Goal: Task Accomplishment & Management: Use online tool/utility

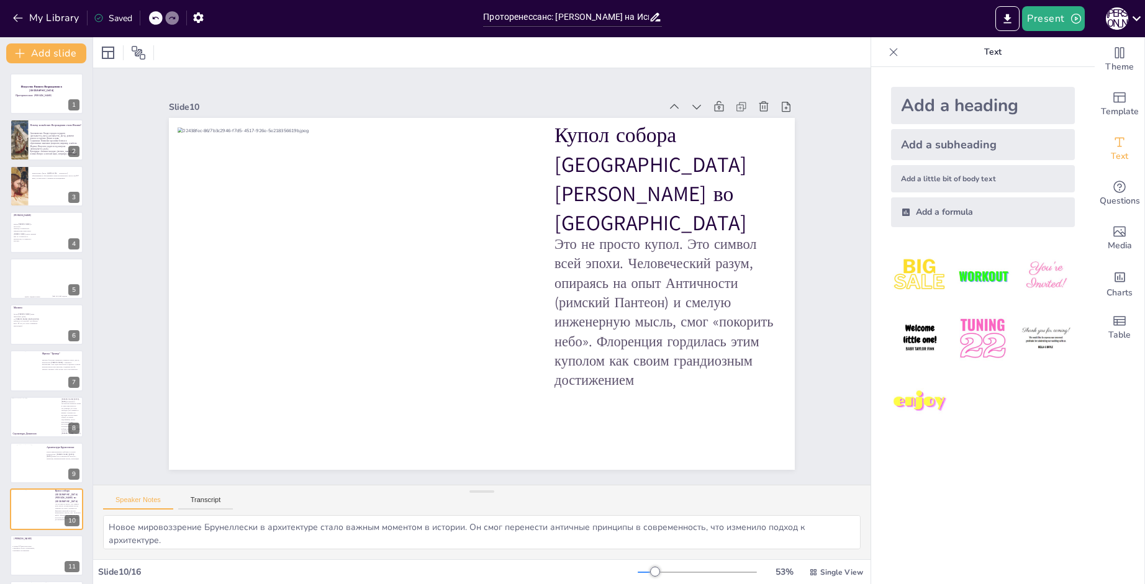
scroll to position [186, 0]
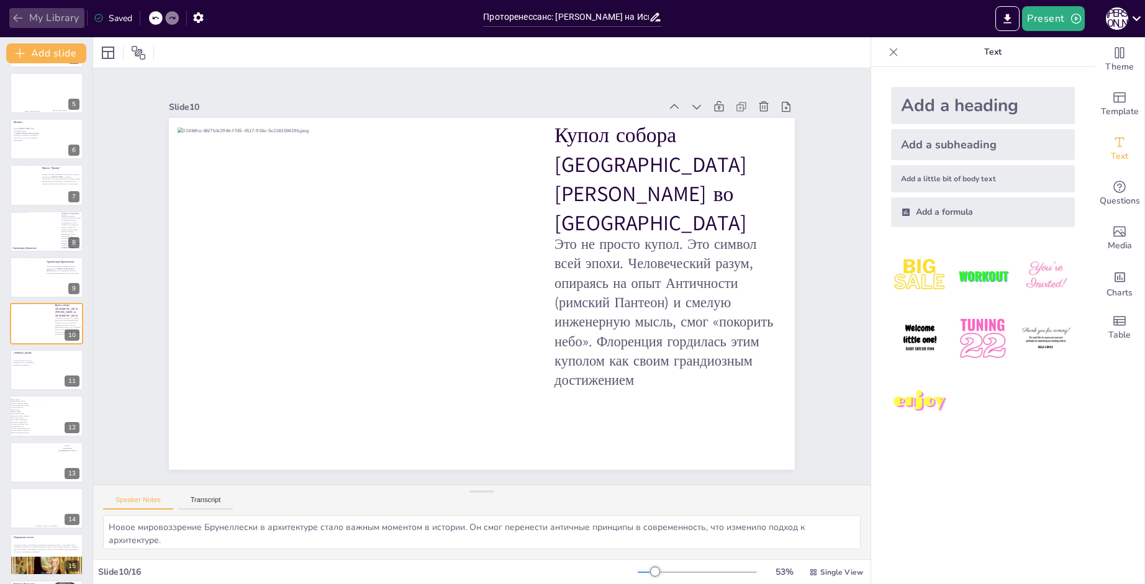
click at [40, 17] on button "My Library" at bounding box center [46, 18] width 75 height 20
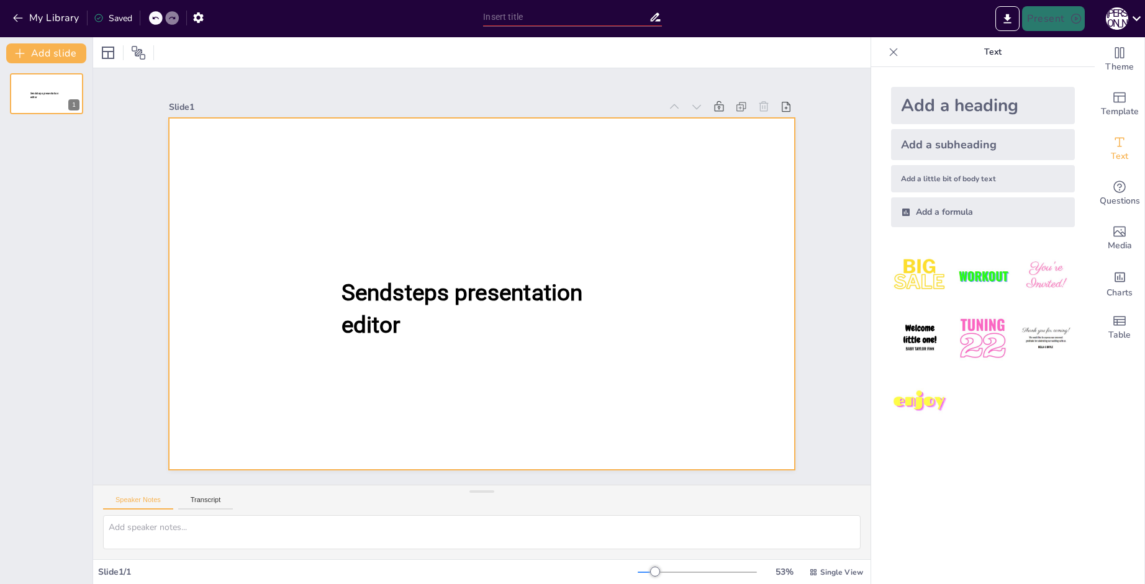
type input "Готика в [GEOGRAPHIC_DATA]: [GEOGRAPHIC_DATA], [GEOGRAPHIC_DATA] и [GEOGRAPHIC_…"
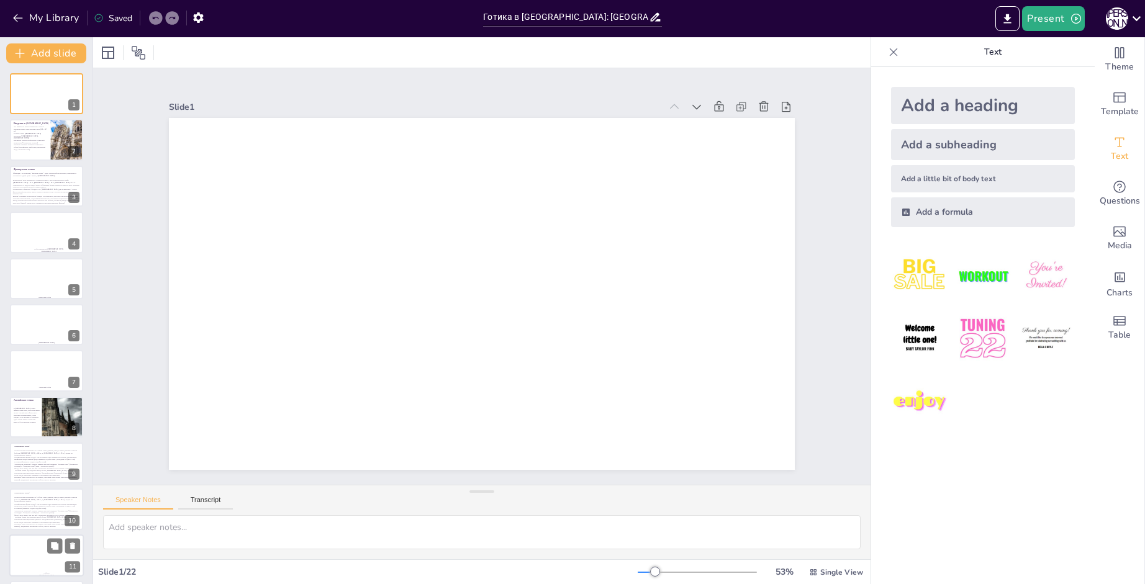
click at [35, 536] on div at bounding box center [46, 553] width 49 height 38
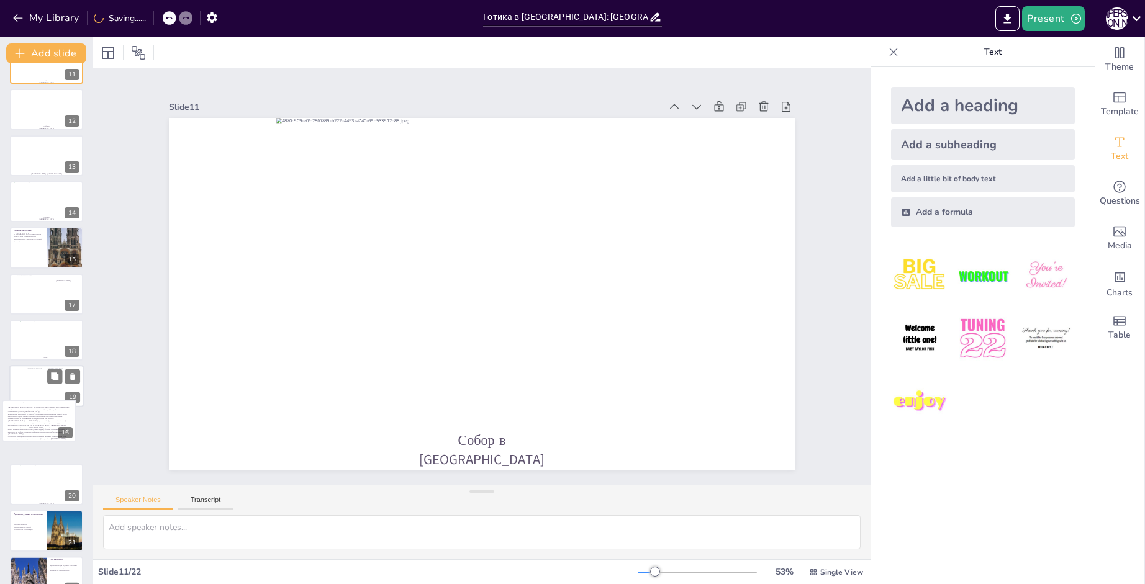
drag, startPoint x: 35, startPoint y: 536, endPoint x: 27, endPoint y: 394, distance: 143.0
click at [27, 394] on div "Готика в Европе: Франция, Англия и Германия 1 Введение в готику Что пришло на с…" at bounding box center [46, 87] width 92 height 1012
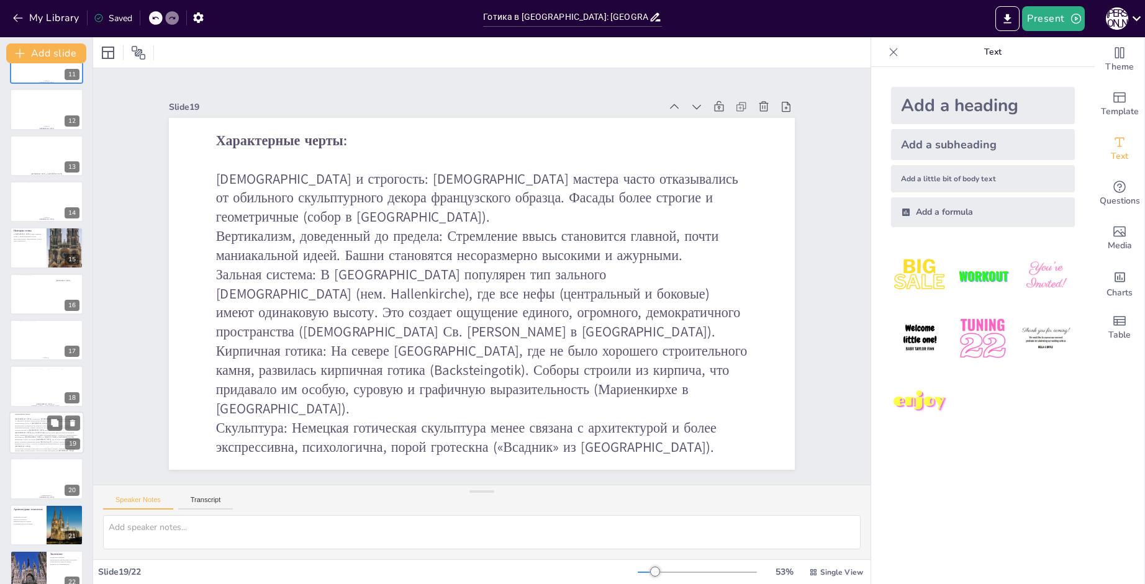
scroll to position [510, 0]
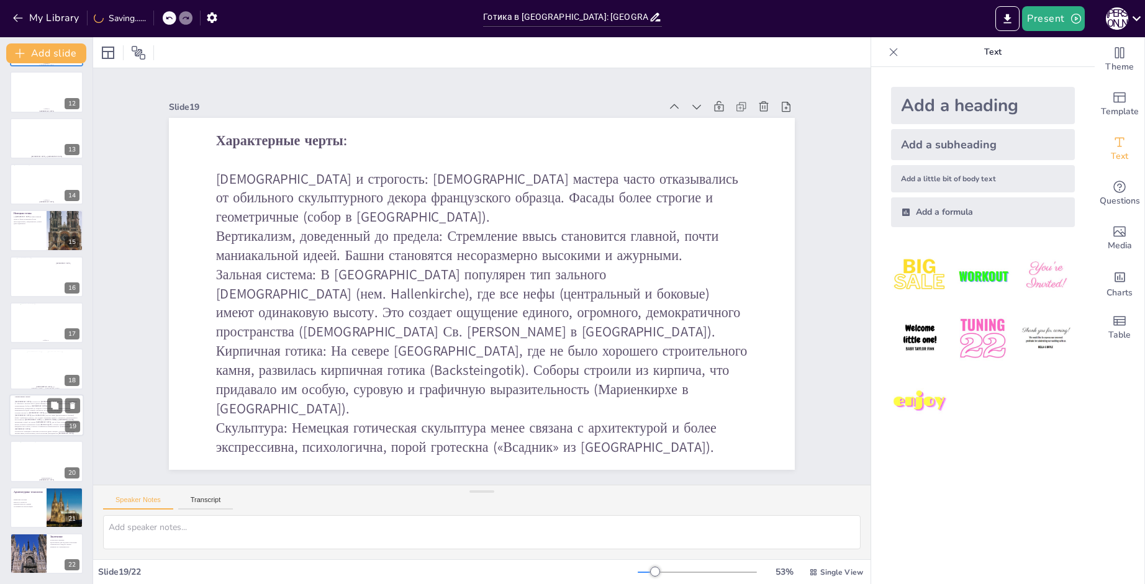
click at [171, 14] on icon at bounding box center [168, 17] width 7 height 7
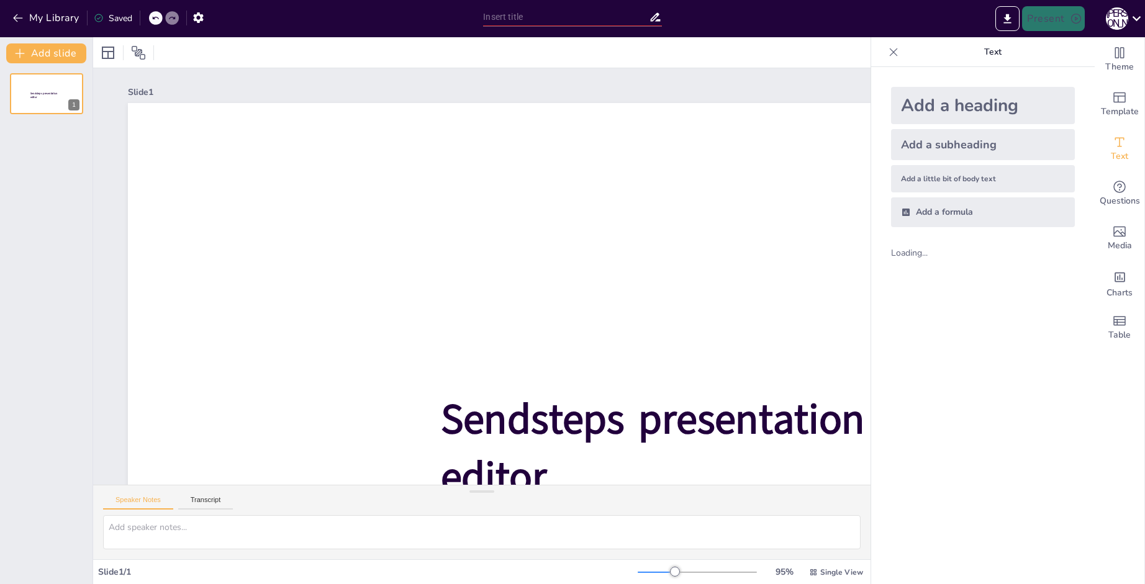
type input "Готика в Европе: Франция, Англия и Германия"
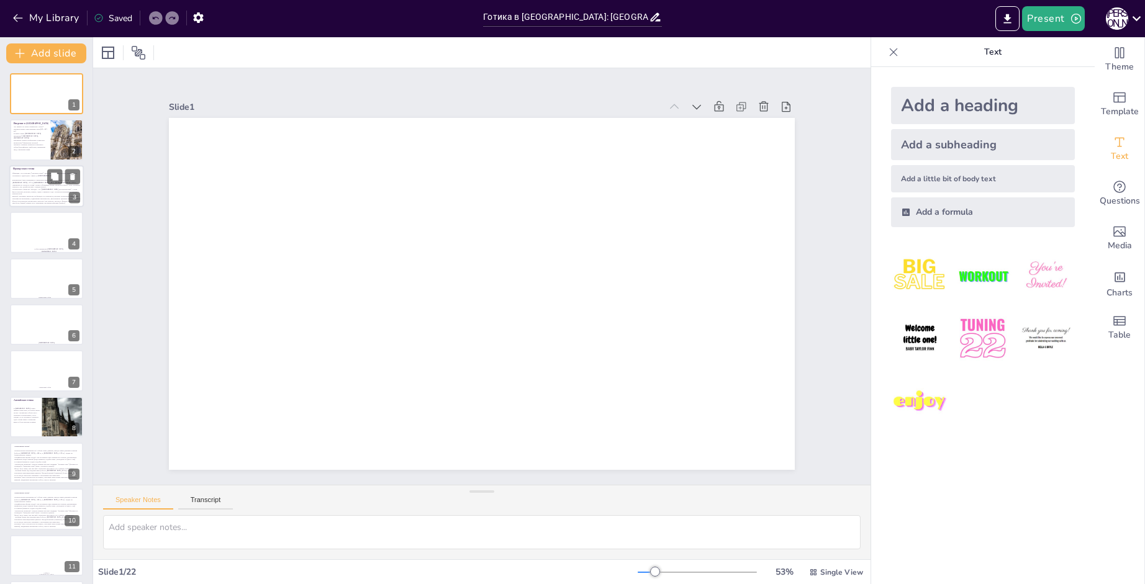
click at [17, 195] on p "Витраж: Огромные окна-розы на фасадах и в трансептах, высокие стрельчатые окна …" at bounding box center [46, 197] width 69 height 4
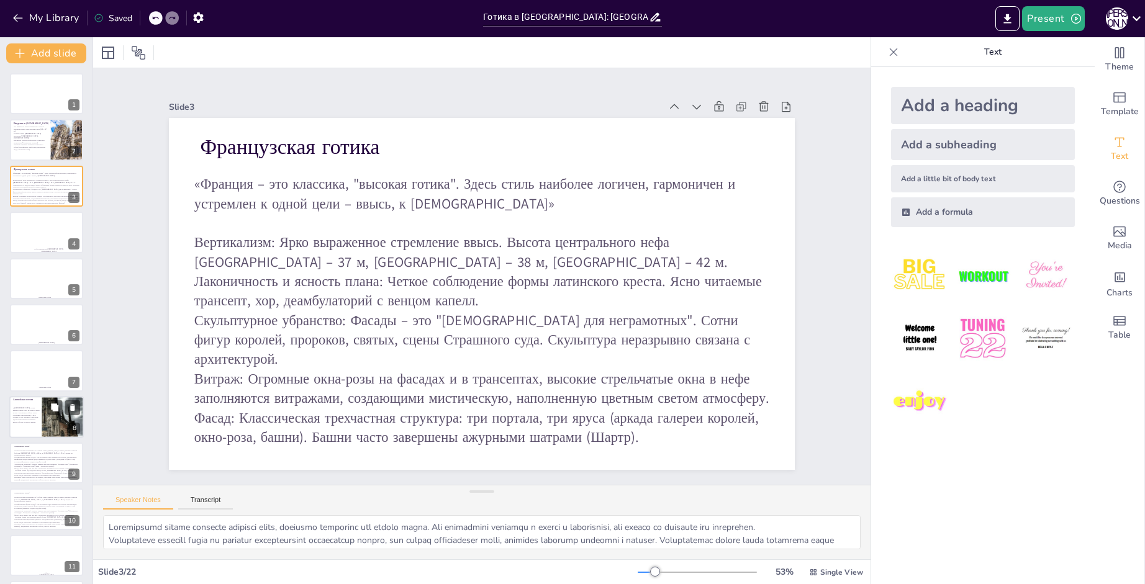
click at [22, 420] on p "В Англию готика пришла очень рано, но пошла своим путем. Английские соборы част…" at bounding box center [26, 415] width 27 height 16
type textarea "Английская готика отличается акцентом на горизонтальности, что делает соборы бо…"
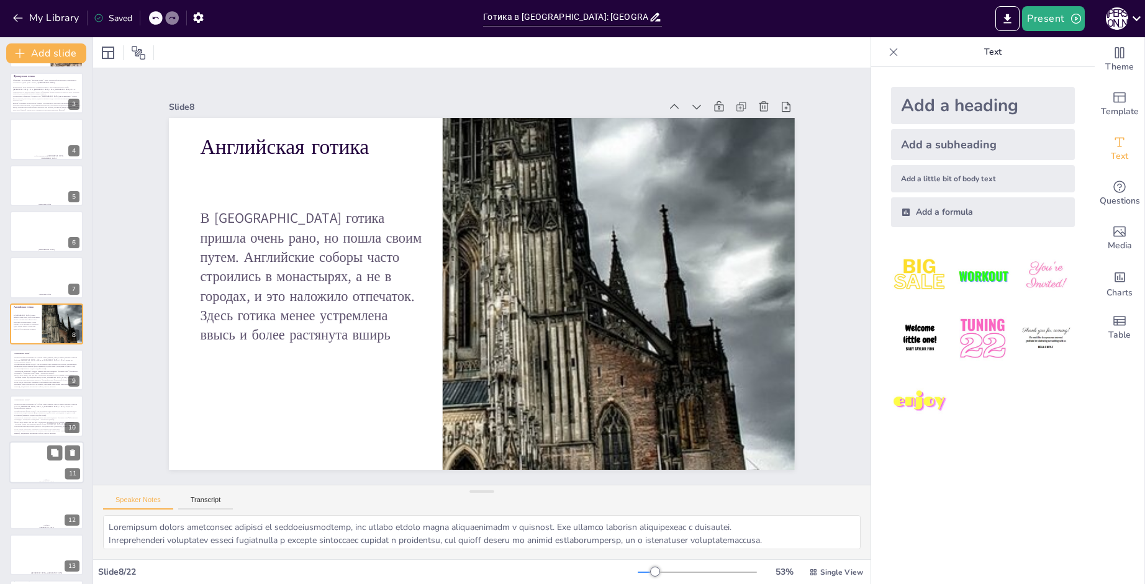
click at [19, 459] on div at bounding box center [46, 462] width 74 height 42
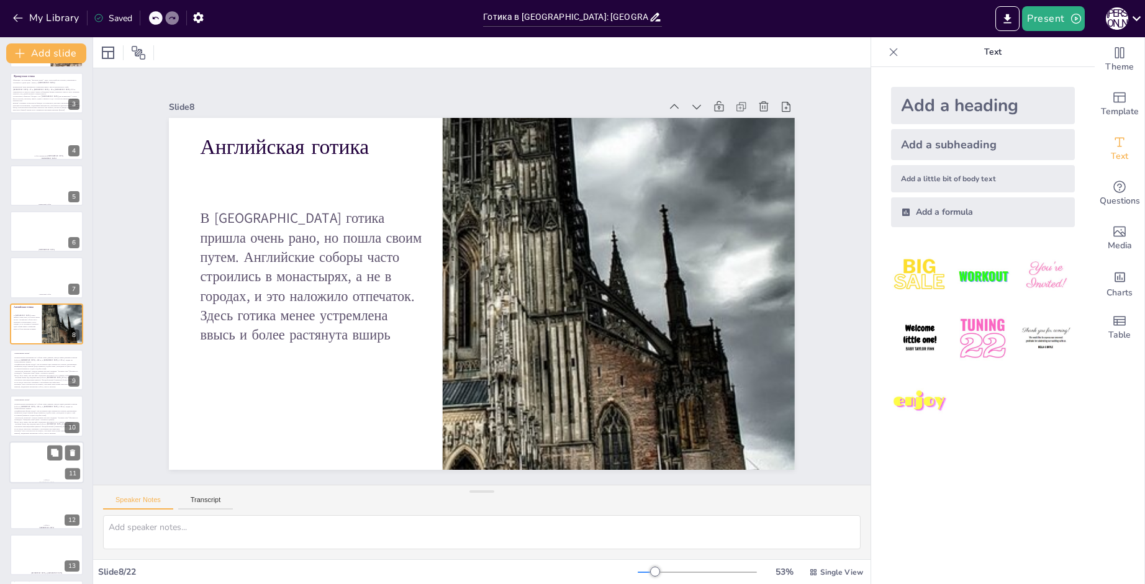
scroll to position [232, 0]
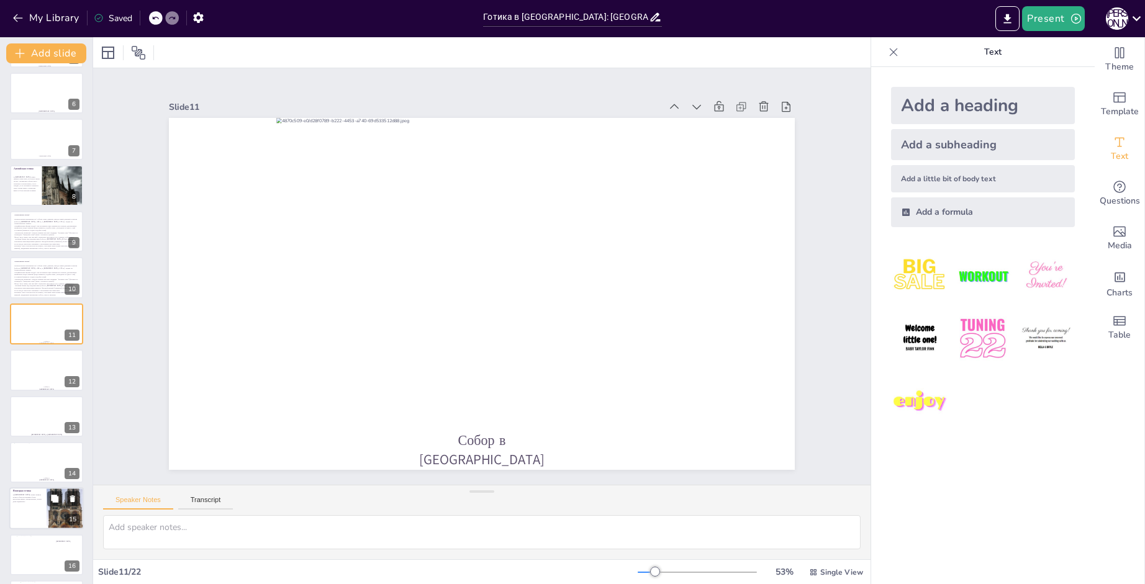
click at [19, 497] on p "В Германию готика пришла позже и была воспринята более непосредственно, эмоцион…" at bounding box center [28, 498] width 30 height 9
type textarea "Немецкая готика отличается эмоциональным подходом к архитектуре, что проявляетс…"
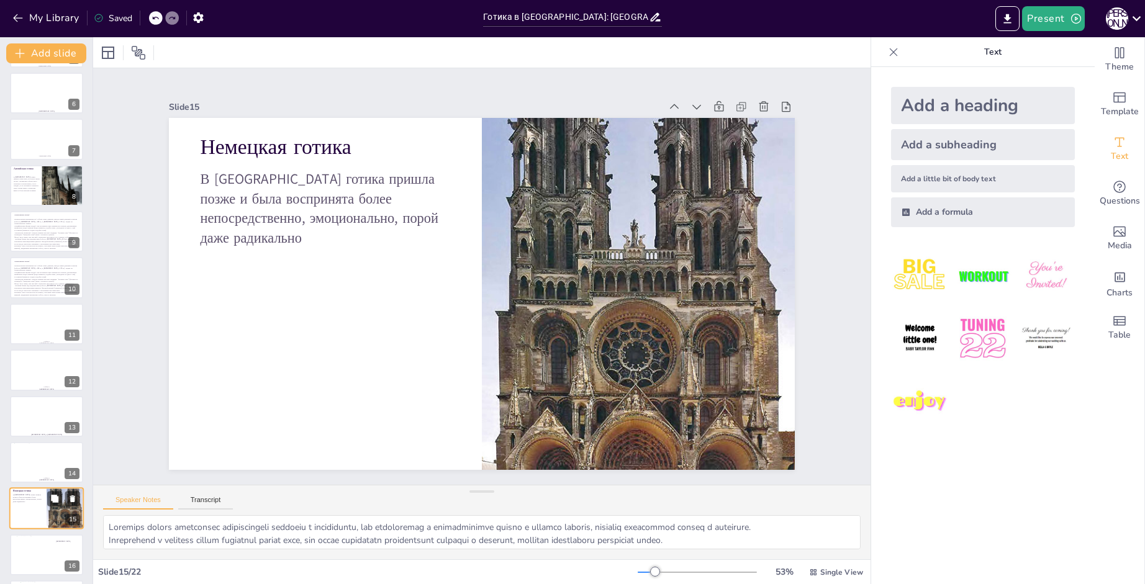
scroll to position [416, 0]
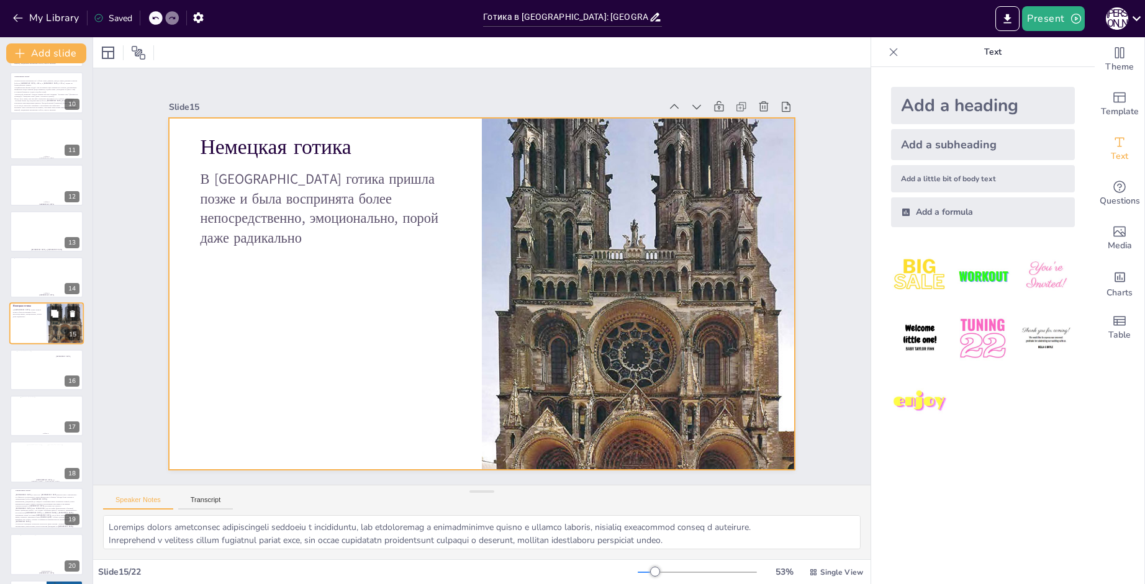
click at [31, 326] on div at bounding box center [46, 324] width 74 height 42
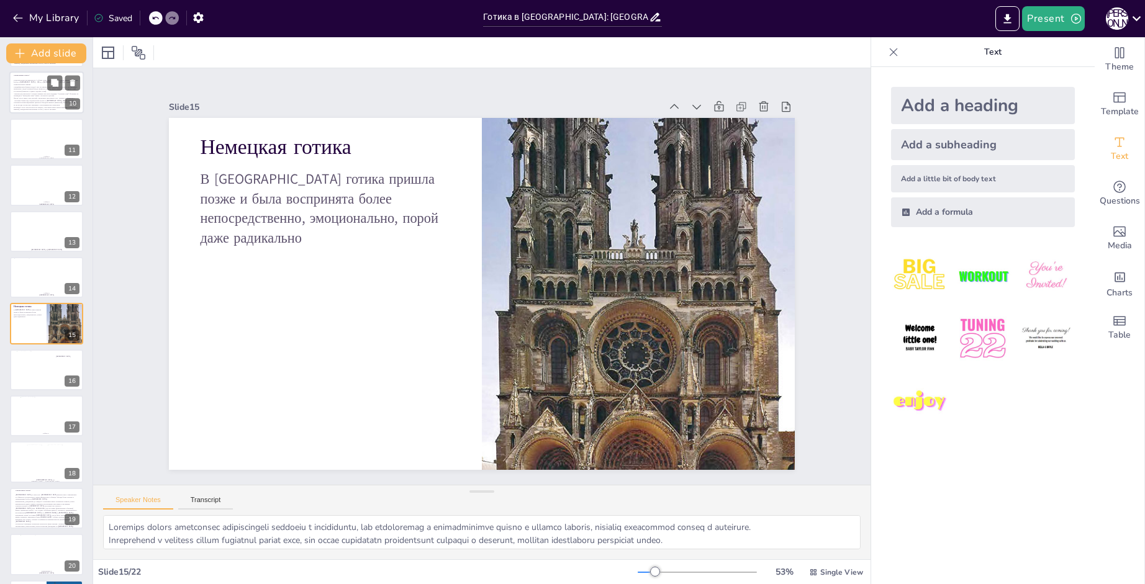
click at [38, 99] on p "Фасад: Часто шире, чем сам неф. Гигантские окна вместо роз. Главная особенность…" at bounding box center [47, 101] width 66 height 9
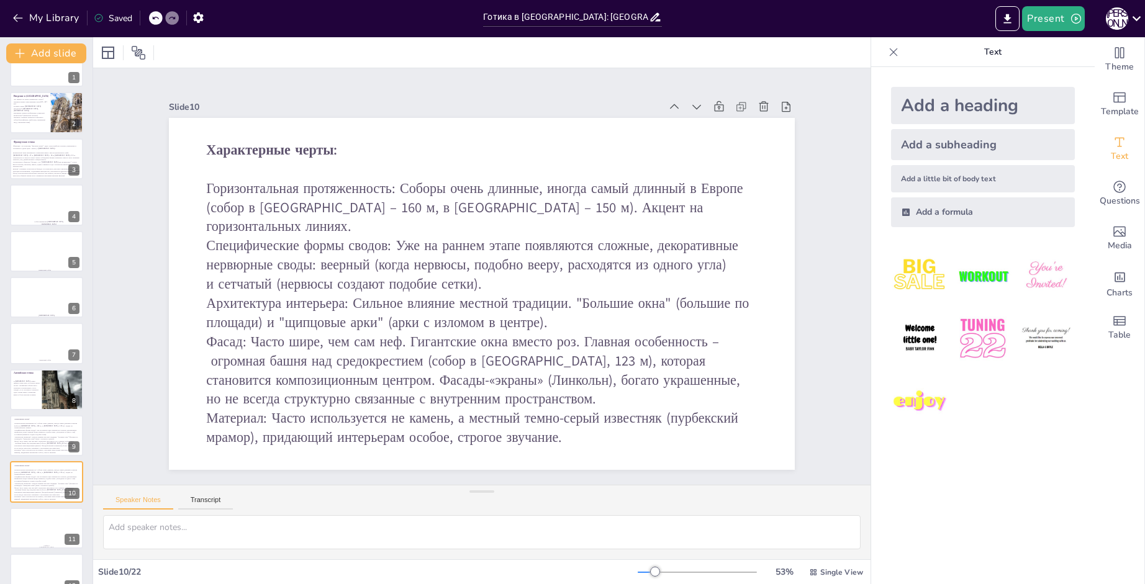
scroll to position [26, 0]
click at [36, 122] on p "Назовите основные элементы готического собора (Контрфорсы, аркбутаны, нервюрный…" at bounding box center [30, 120] width 35 height 7
type textarea "Готика зародилась во Франции в XII веке, заменив романский стиль, что стало важ…"
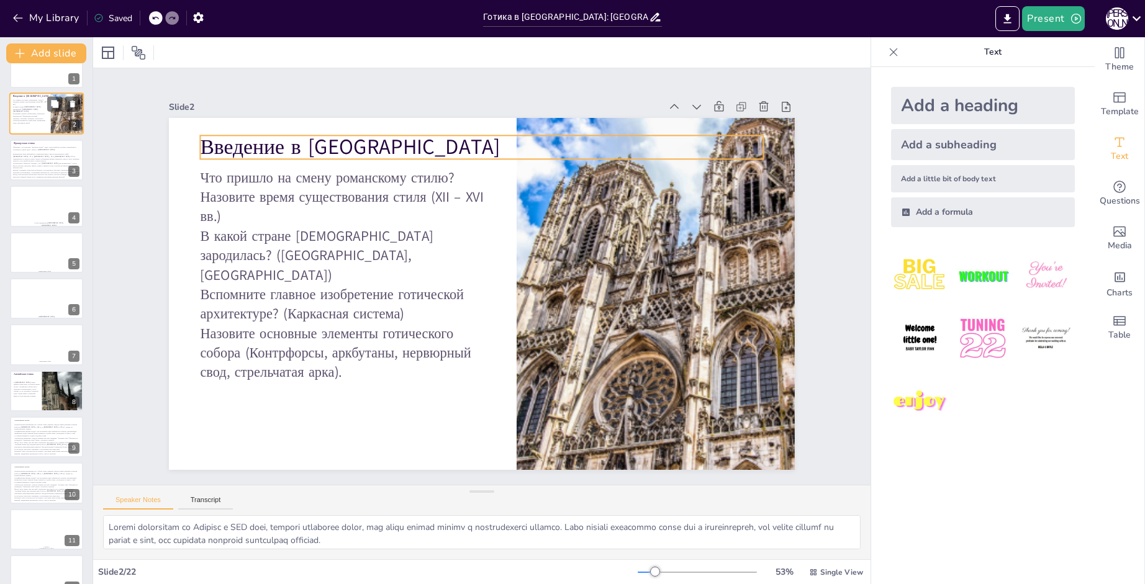
scroll to position [0, 0]
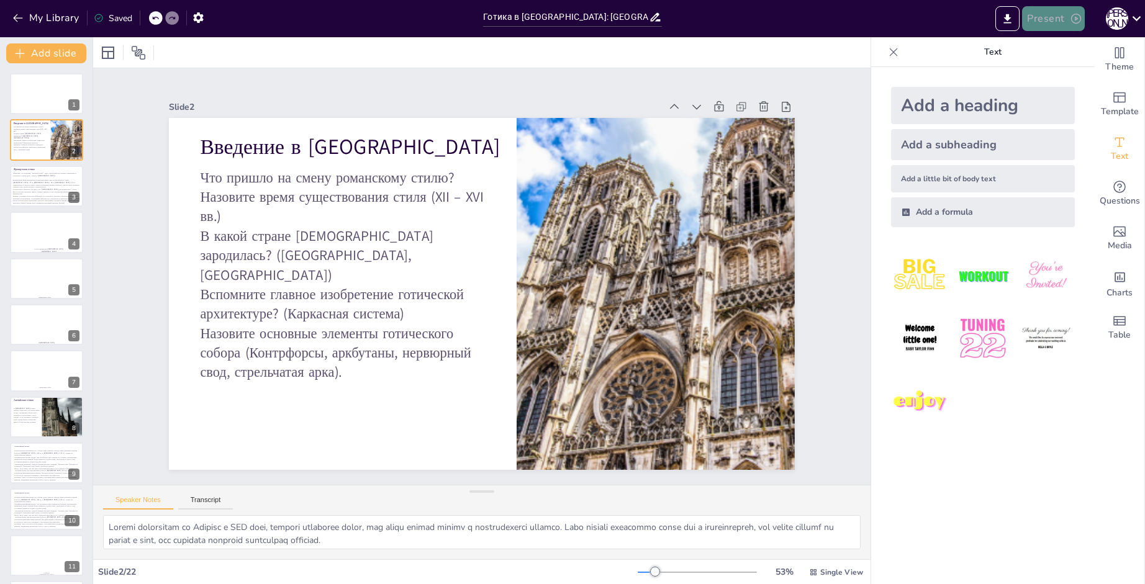
click at [1073, 24] on icon "button" at bounding box center [1075, 18] width 12 height 12
click at [1069, 69] on li "Play presentation" at bounding box center [1071, 76] width 97 height 20
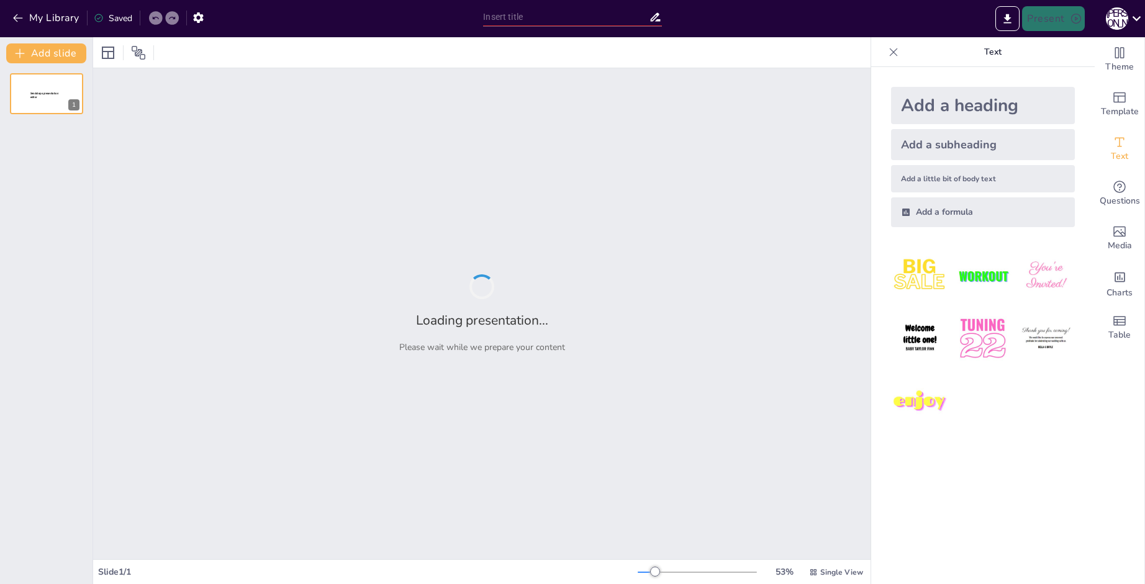
type input "Готика в Европе: Франция, Англия и Германия"
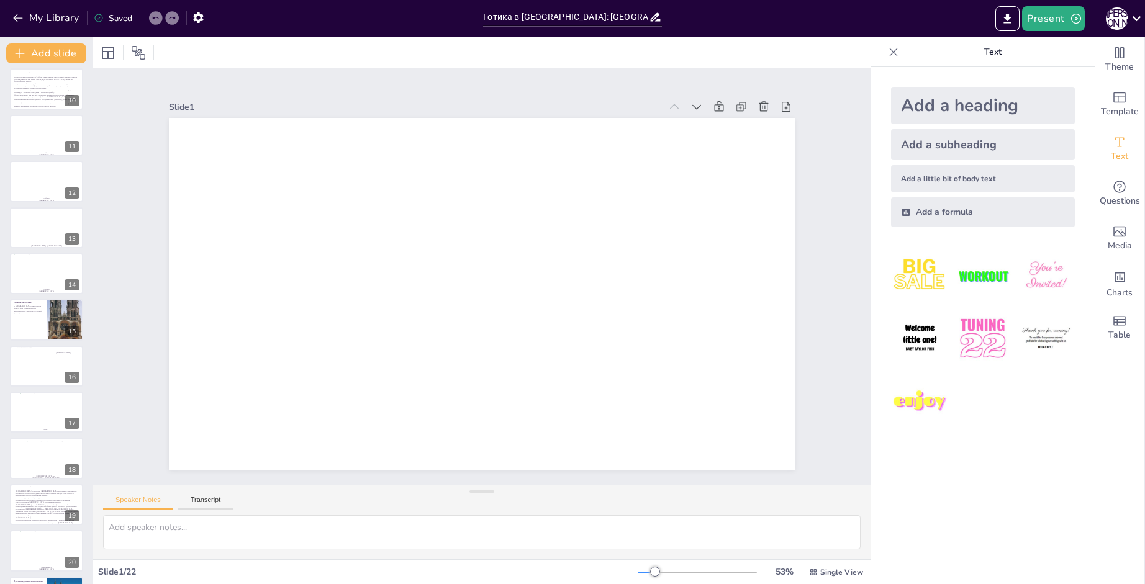
scroll to position [510, 0]
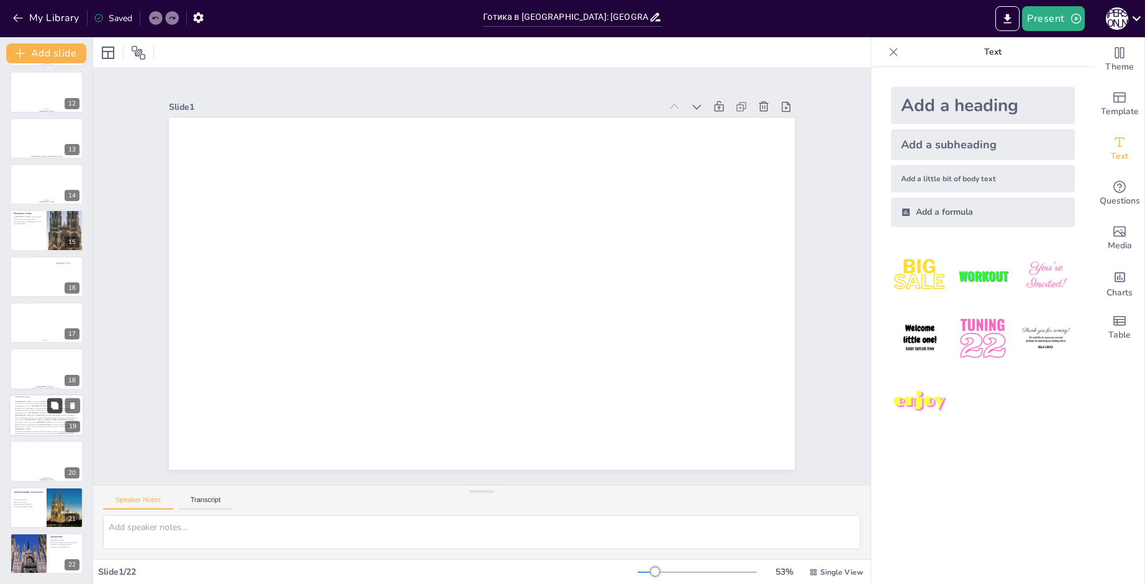
click at [54, 403] on icon at bounding box center [54, 405] width 7 height 7
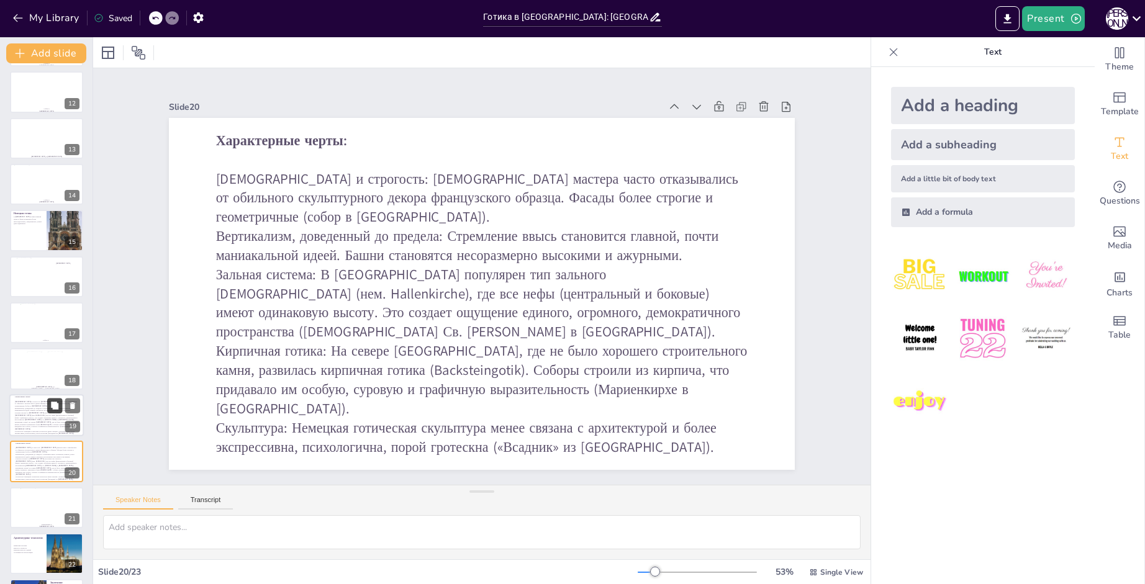
scroll to position [556, 0]
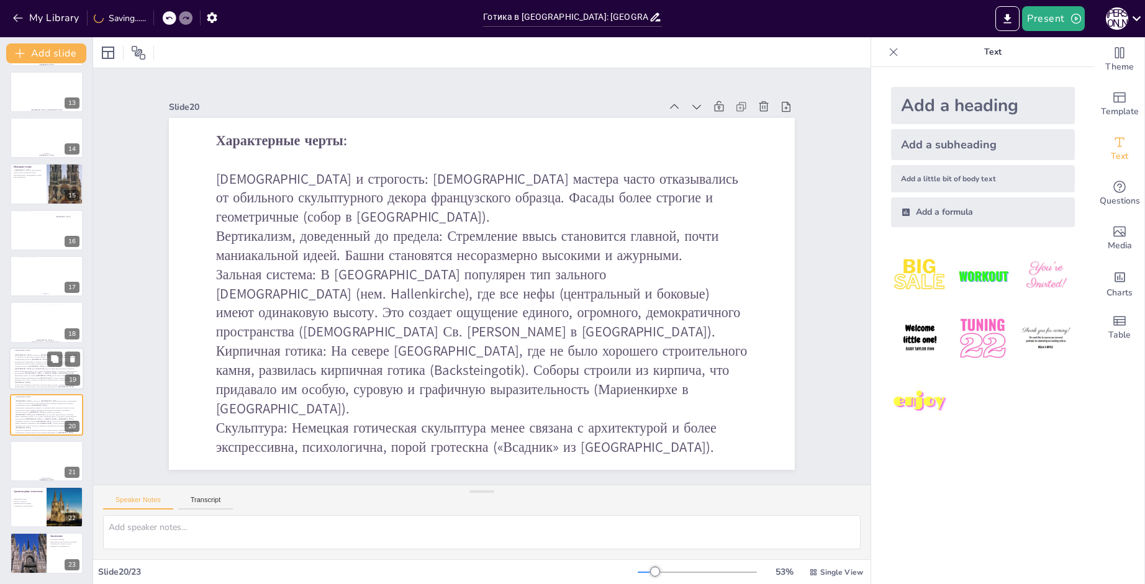
click at [29, 379] on p "Кирпичная готика: На севере Германии, где не было хорошего строительного камня,…" at bounding box center [46, 378] width 63 height 9
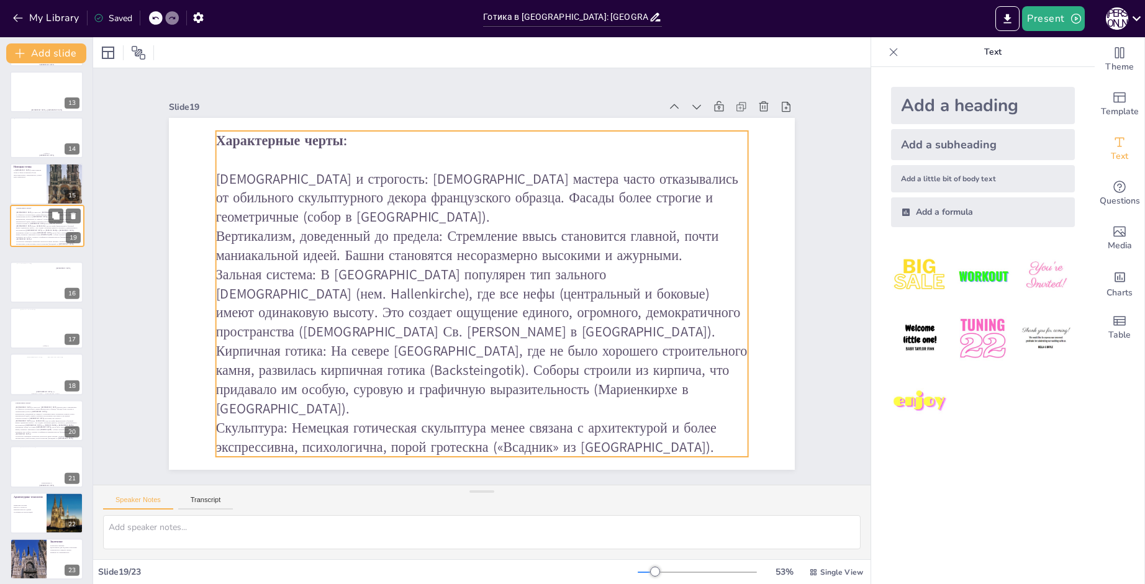
drag, startPoint x: 29, startPoint y: 379, endPoint x: 30, endPoint y: 231, distance: 147.7
click at [30, 231] on div "Характерные черты: Лаконизм и строгость: Немецкие мастера часто отказывались от…" at bounding box center [47, 226] width 62 height 38
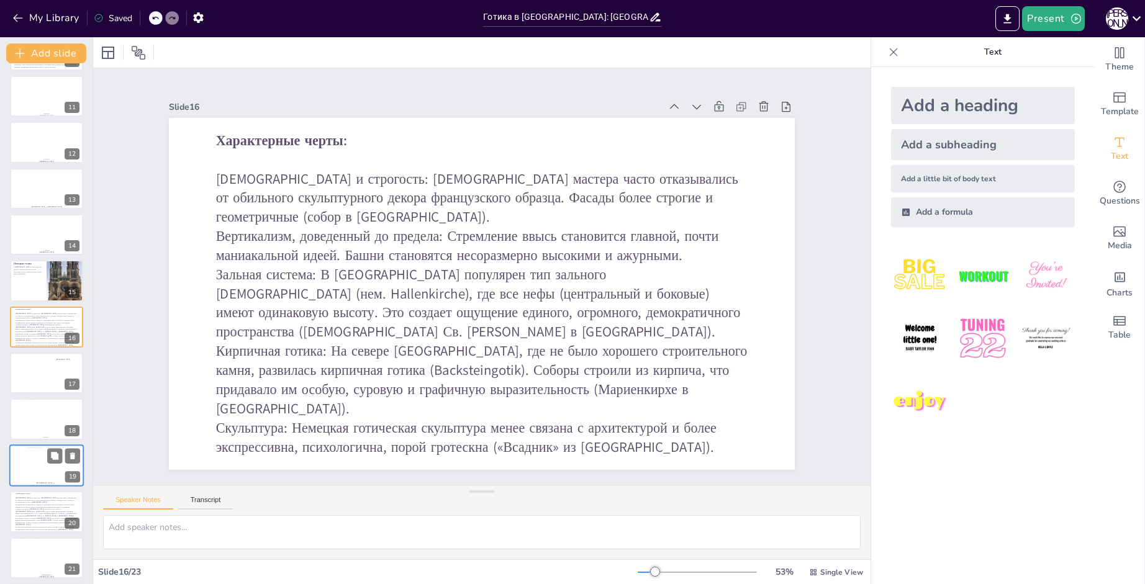
scroll to position [515, 0]
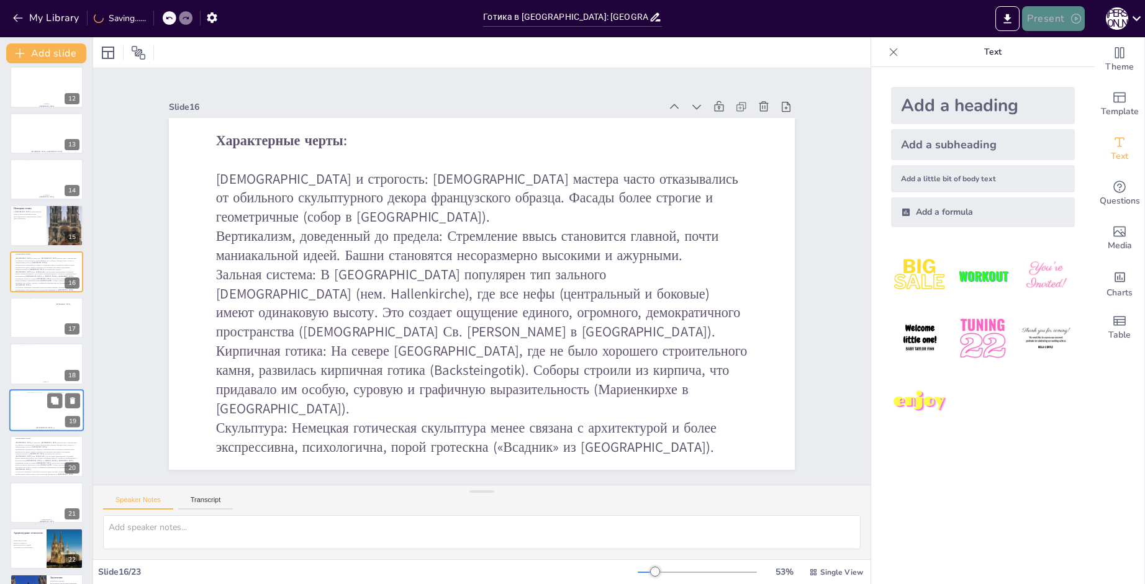
click at [1038, 17] on button "Present" at bounding box center [1053, 18] width 62 height 25
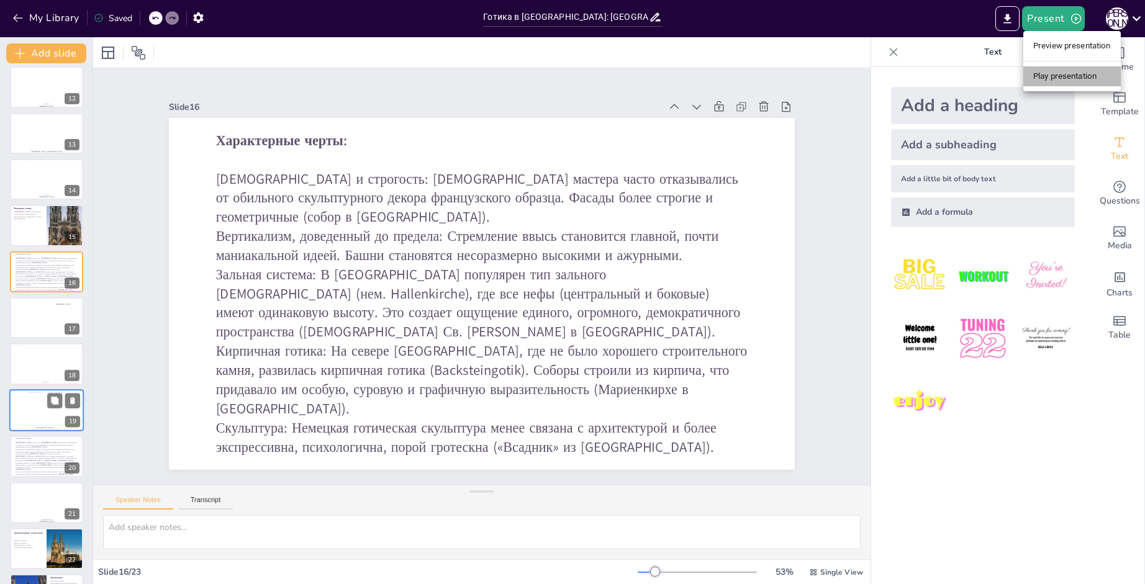
click at [1083, 72] on li "Play presentation" at bounding box center [1071, 76] width 97 height 20
